Goal: Information Seeking & Learning: Learn about a topic

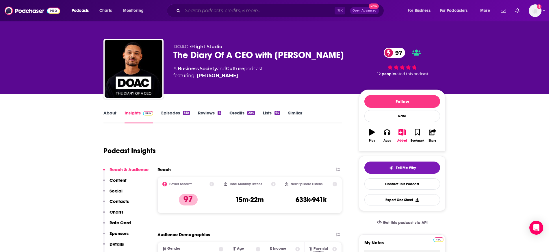
click at [205, 10] on input "Search podcasts, credits, & more..." at bounding box center [259, 10] width 152 height 9
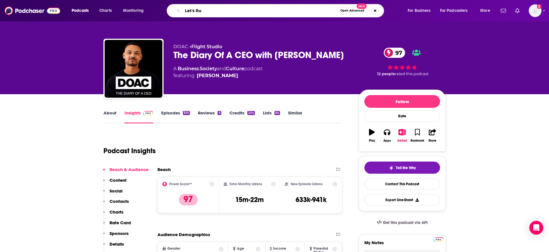
type input "Let's Run"
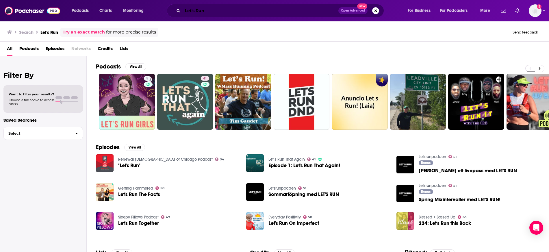
click at [217, 12] on input "Let's Run" at bounding box center [261, 10] width 156 height 9
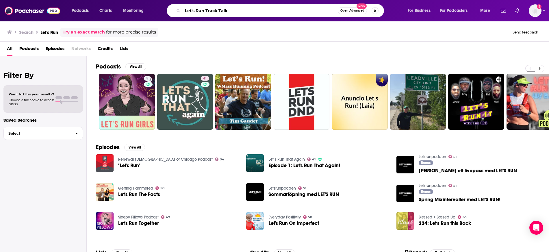
type input "Let's Run Track Talk"
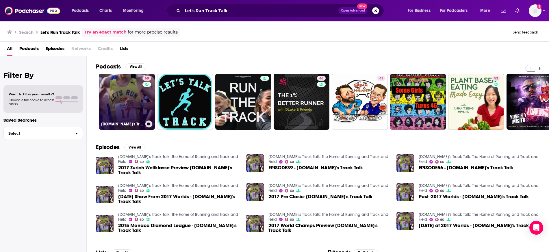
click at [133, 90] on link "60 [DOMAIN_NAME]'s Track Talk: The Home of Running and Track and Field" at bounding box center [127, 102] width 56 height 56
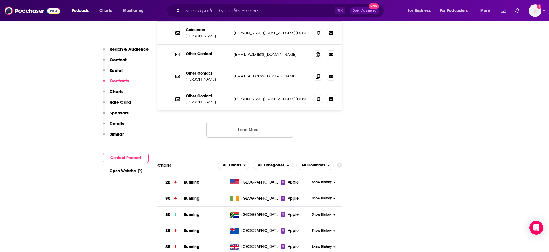
scroll to position [625, 0]
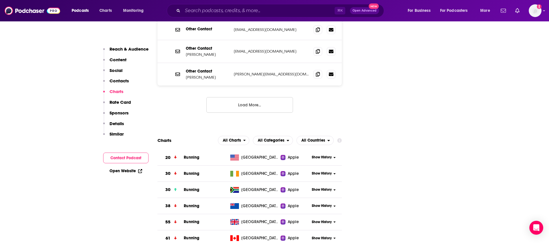
click at [337, 155] on button "Show History" at bounding box center [324, 157] width 28 height 5
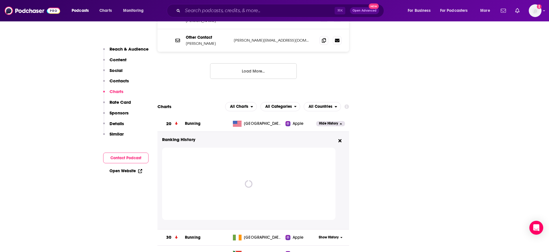
scroll to position [659, 0]
